Goal: Task Accomplishment & Management: Use online tool/utility

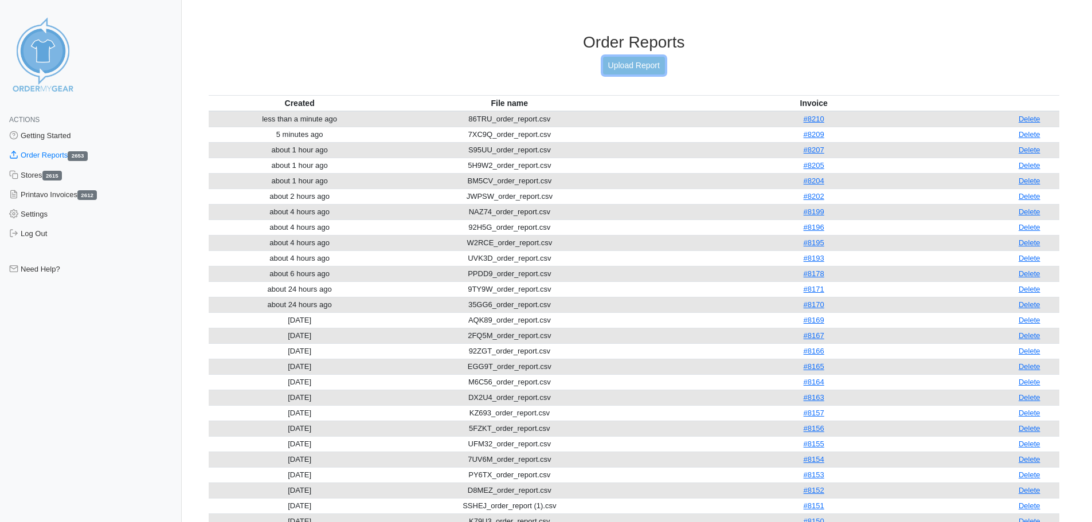
click at [626, 65] on link "Upload Report" at bounding box center [634, 66] width 62 height 18
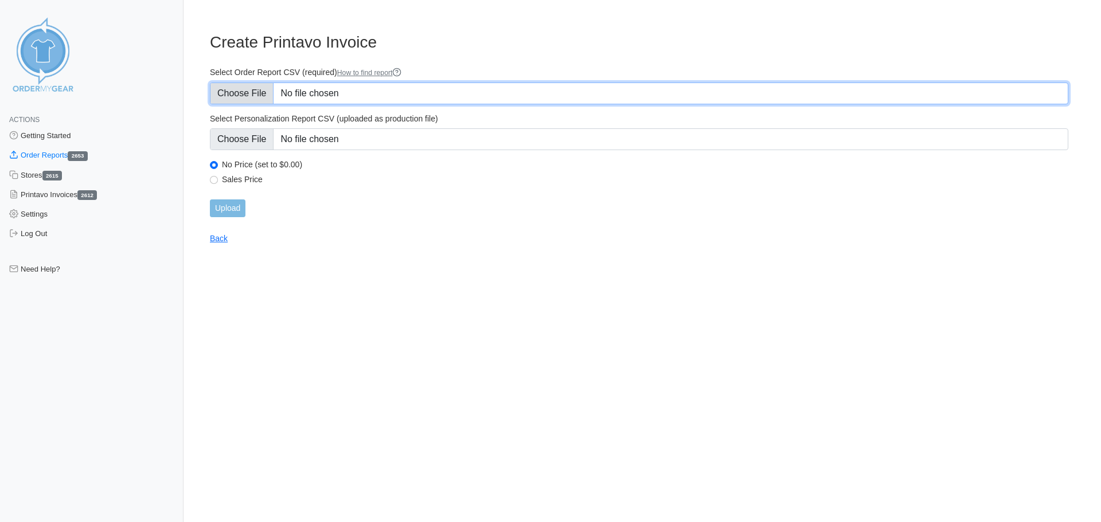
click at [419, 88] on input "Select Order Report CSV (required) How to find report" at bounding box center [639, 94] width 858 height 22
type input "C:\fakepath\MREH4_order_report.csv"
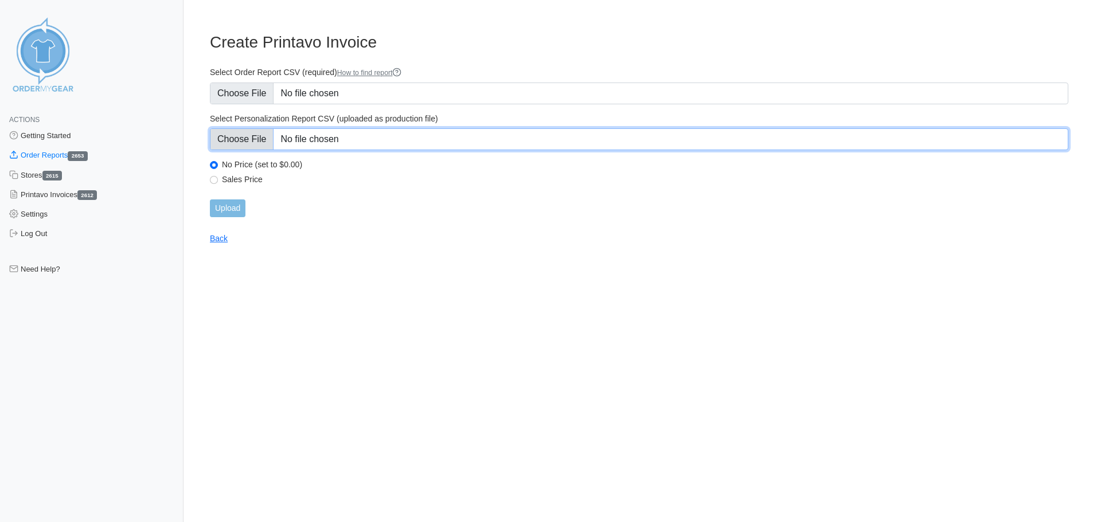
click at [329, 143] on input "Select Personalization Report CSV (uploaded as production file)" at bounding box center [639, 139] width 858 height 22
type input "C:\fakepath\MREH4_personalization_report.csv"
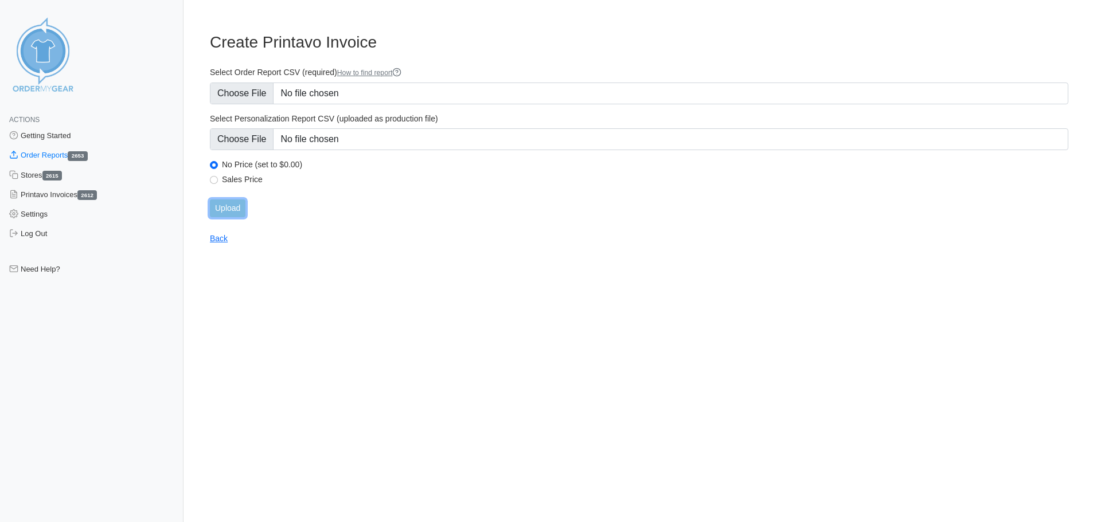
click at [241, 205] on input "Upload" at bounding box center [228, 209] width 36 height 18
